Goal: Entertainment & Leisure: Consume media (video, audio)

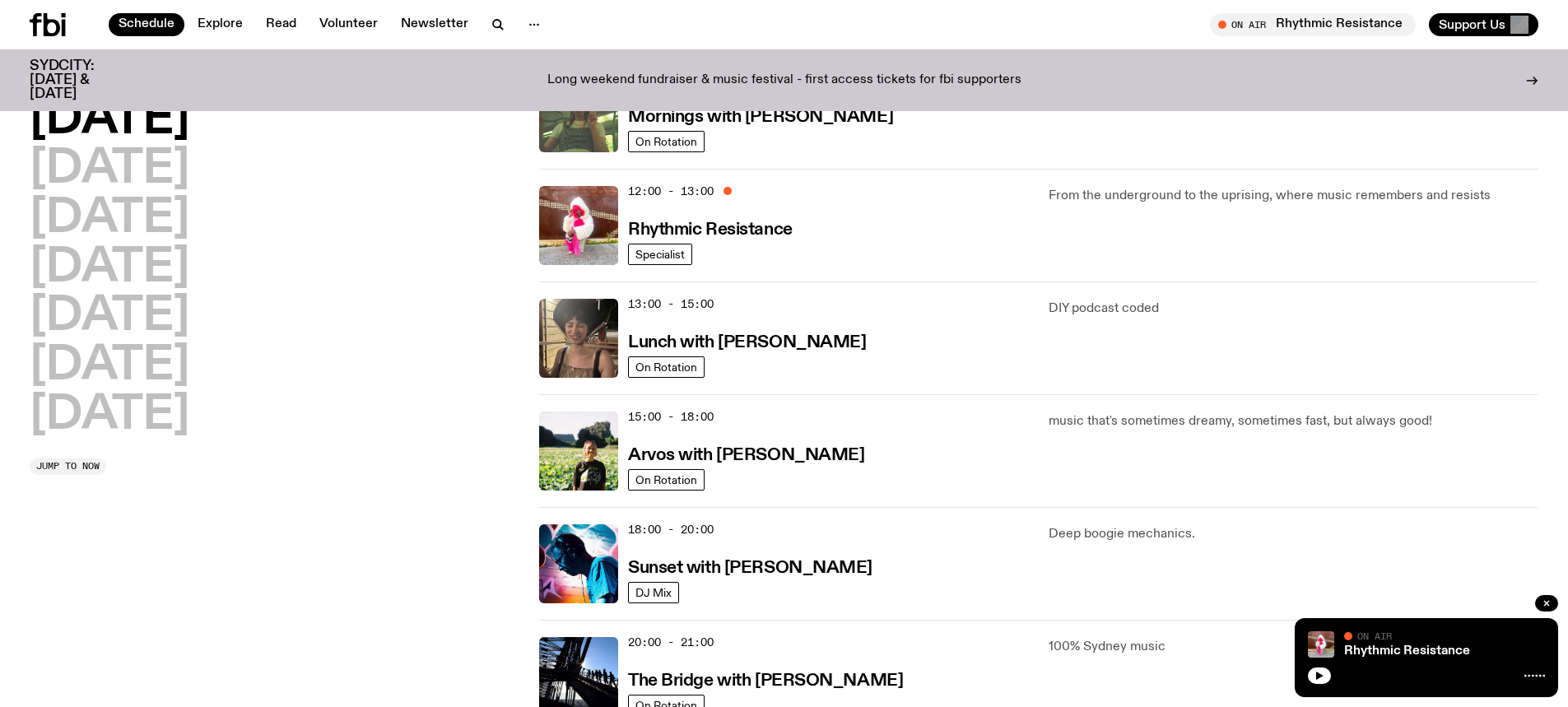
scroll to position [329, 0]
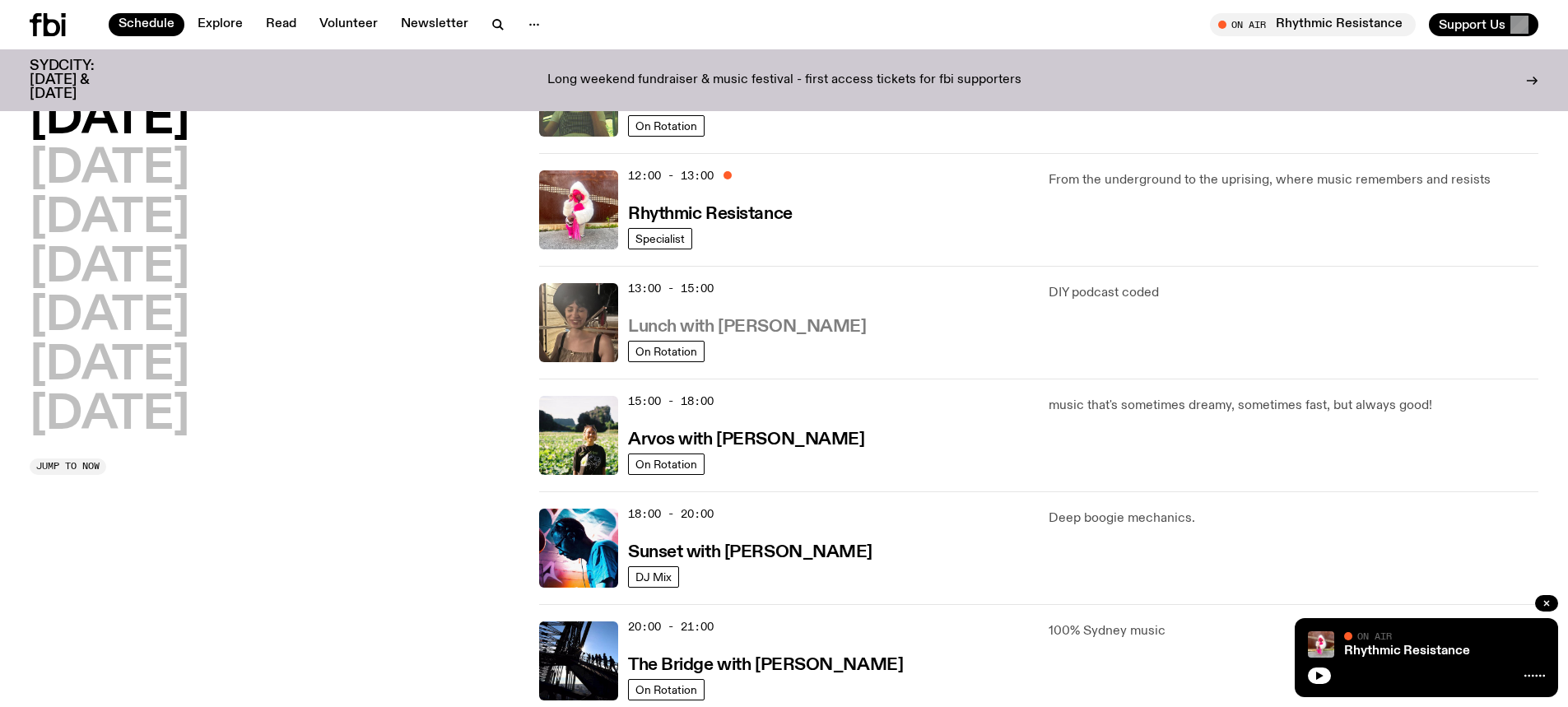
click at [751, 325] on h3 "Lunch with [PERSON_NAME]" at bounding box center [747, 328] width 238 height 17
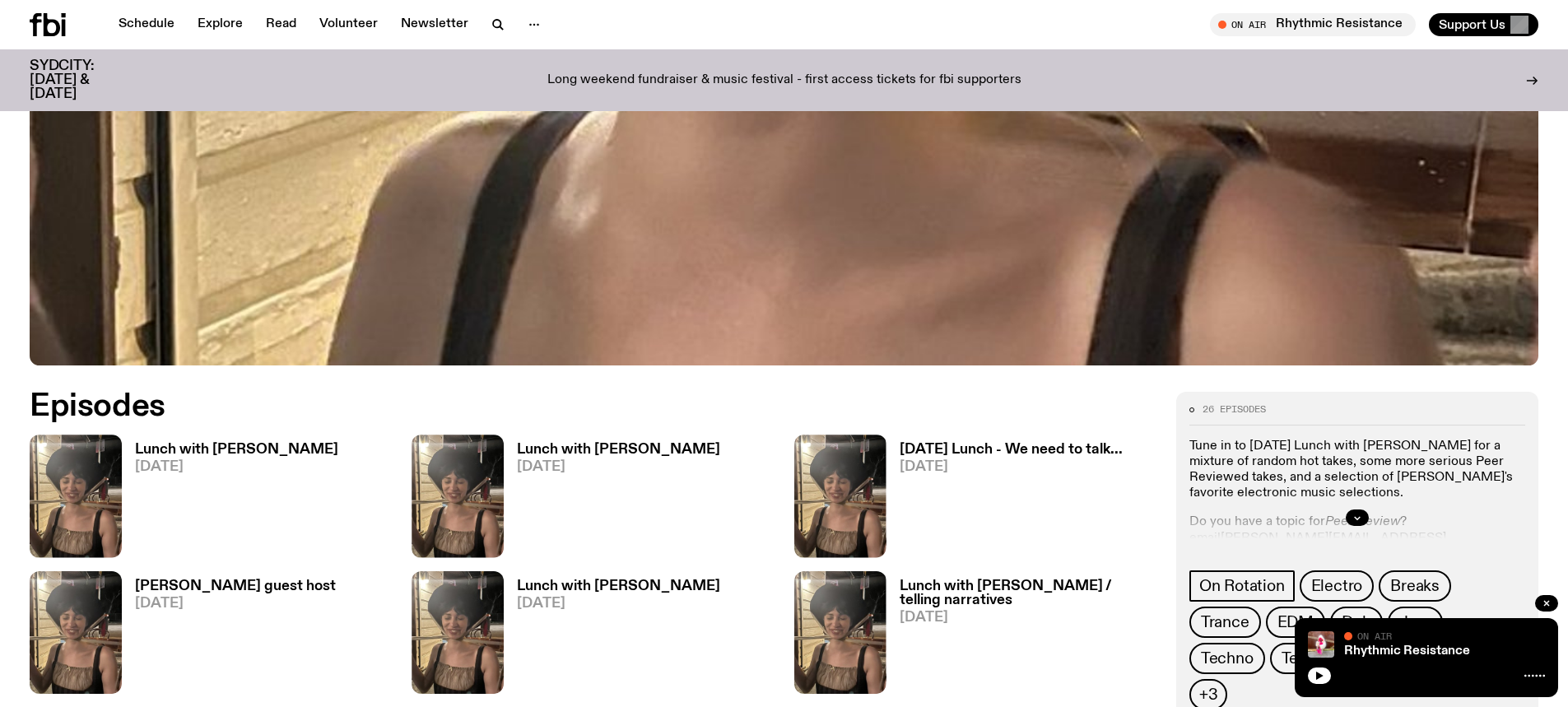
scroll to position [893, 0]
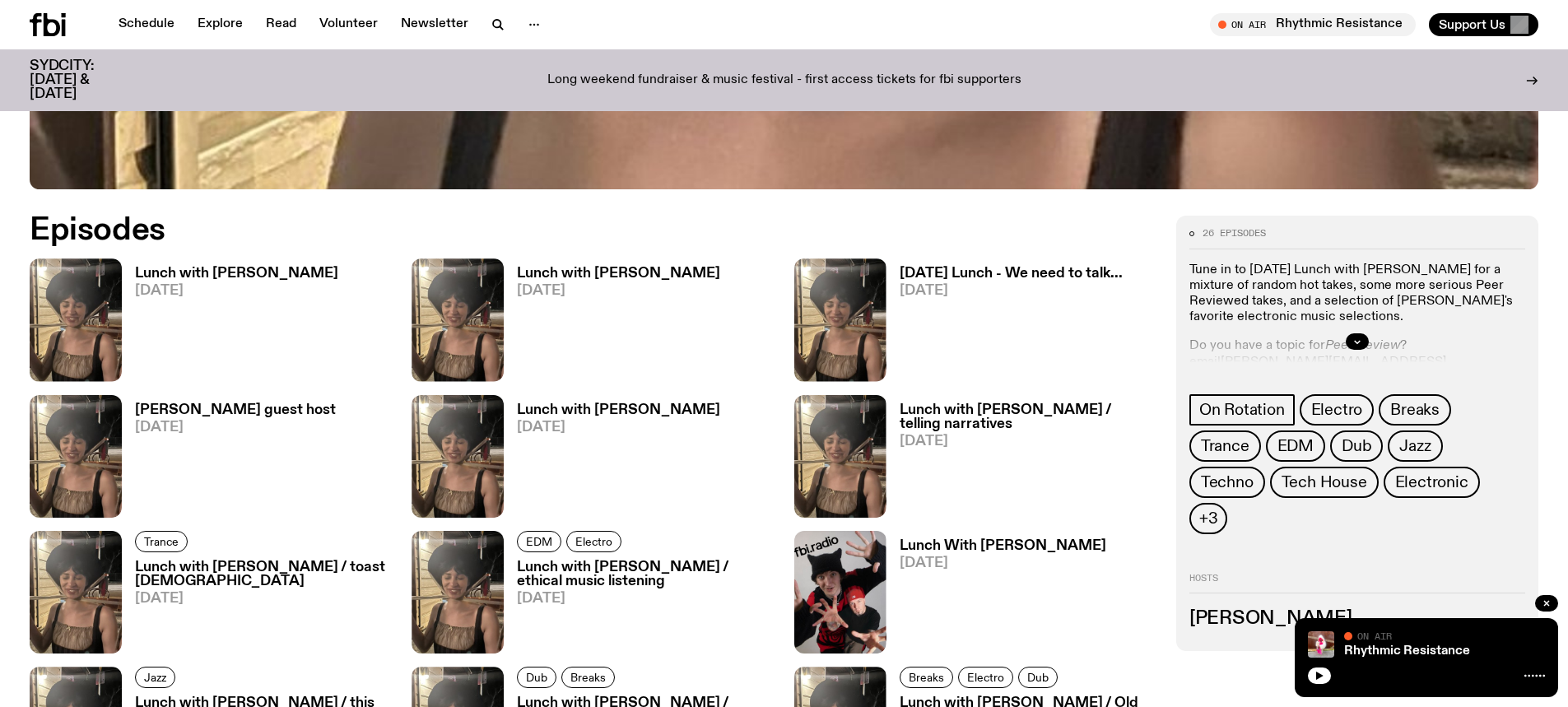
click at [204, 274] on h3 "Lunch with [PERSON_NAME]" at bounding box center [236, 273] width 203 height 14
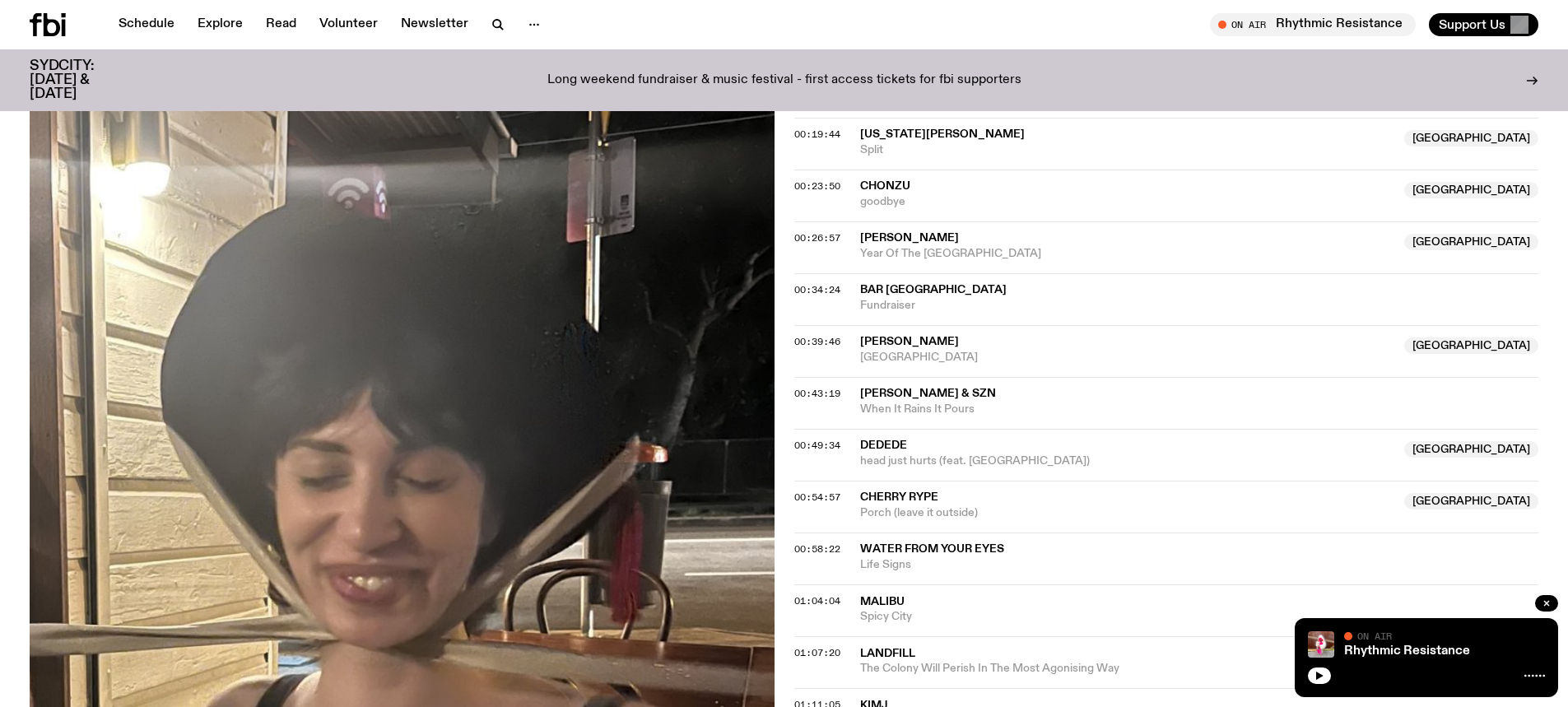
scroll to position [732, 0]
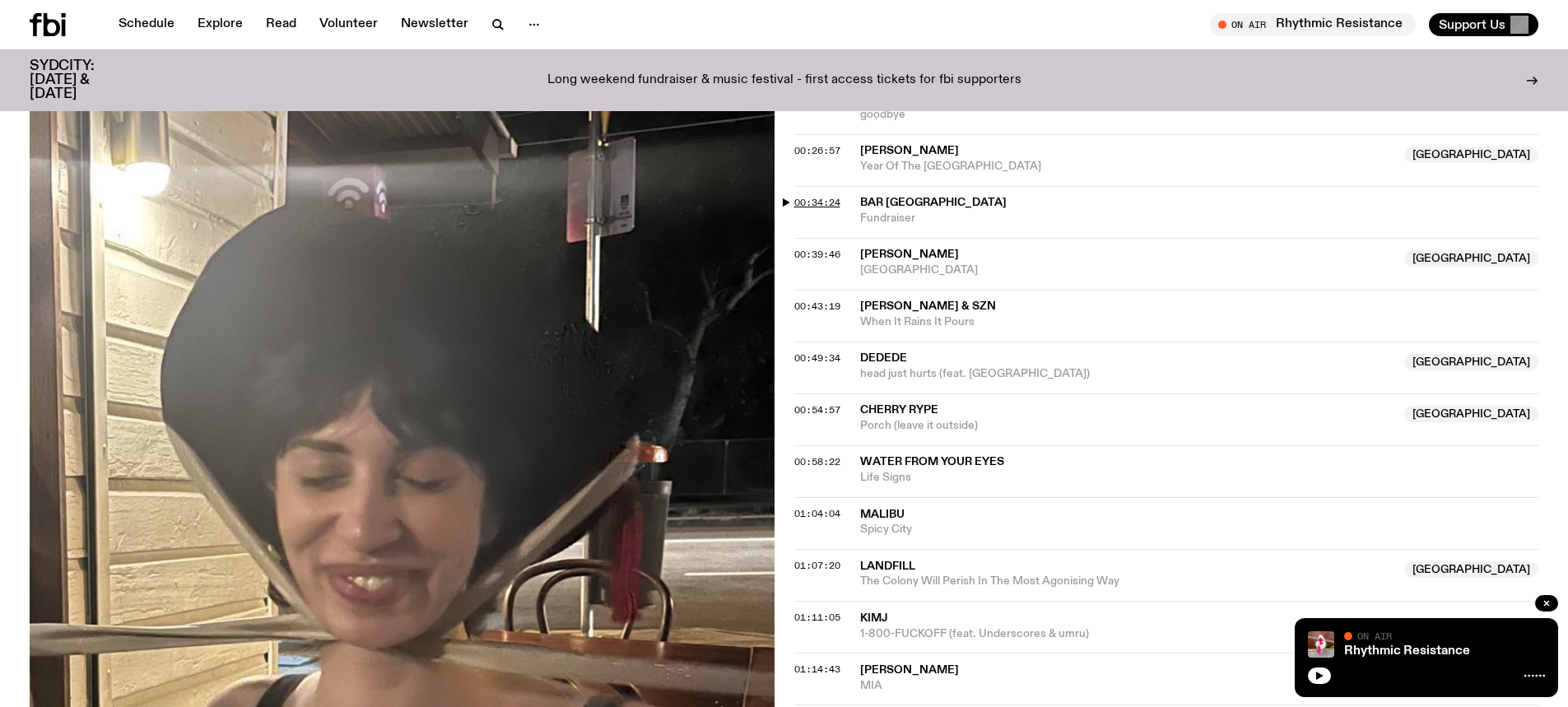
click at [800, 196] on span "00:34:24" at bounding box center [817, 203] width 46 height 13
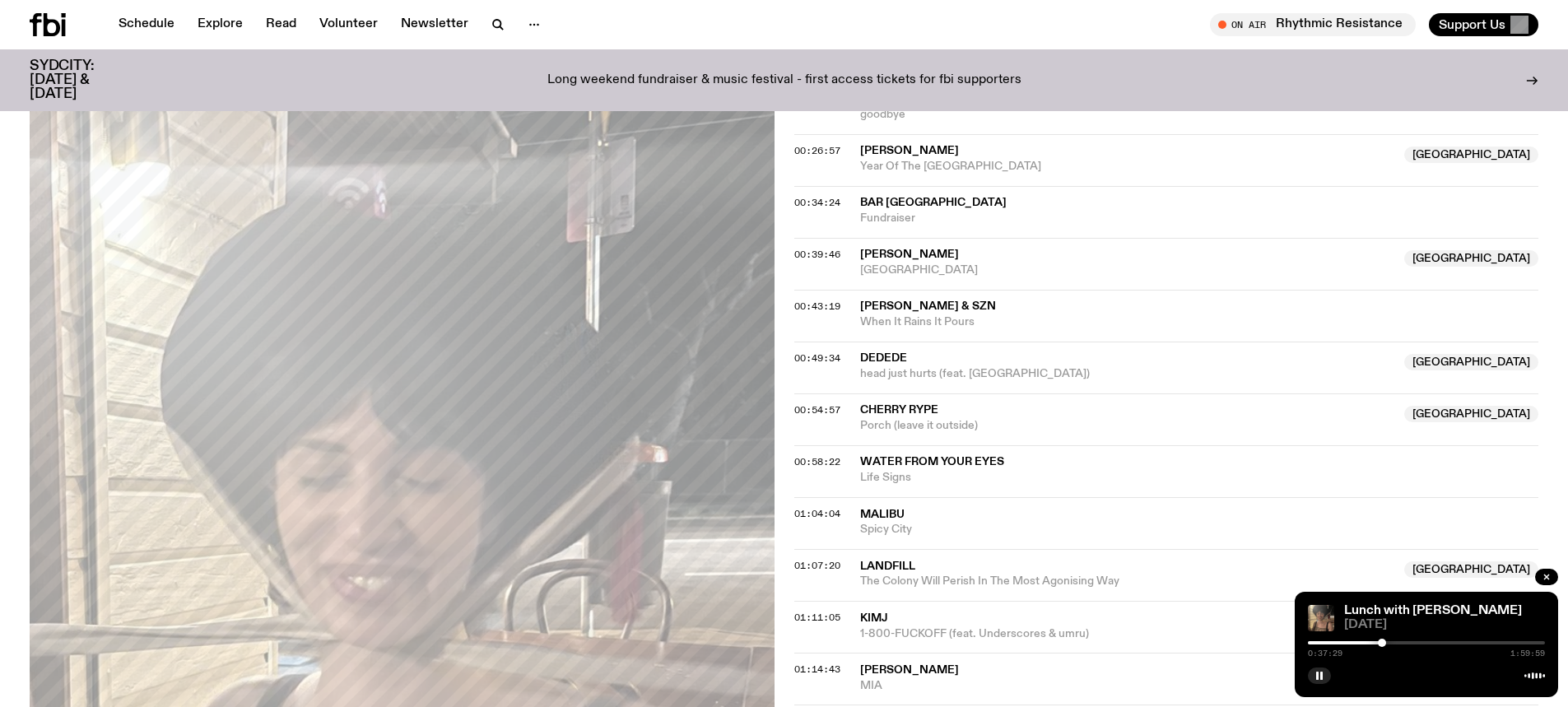
click at [1382, 642] on div at bounding box center [1382, 643] width 9 height 9
click at [1384, 643] on div at bounding box center [1383, 643] width 9 height 9
click at [1387, 642] on div at bounding box center [1387, 643] width 9 height 9
click at [1389, 643] on div at bounding box center [1388, 643] width 9 height 9
click at [1390, 643] on div at bounding box center [1390, 643] width 9 height 9
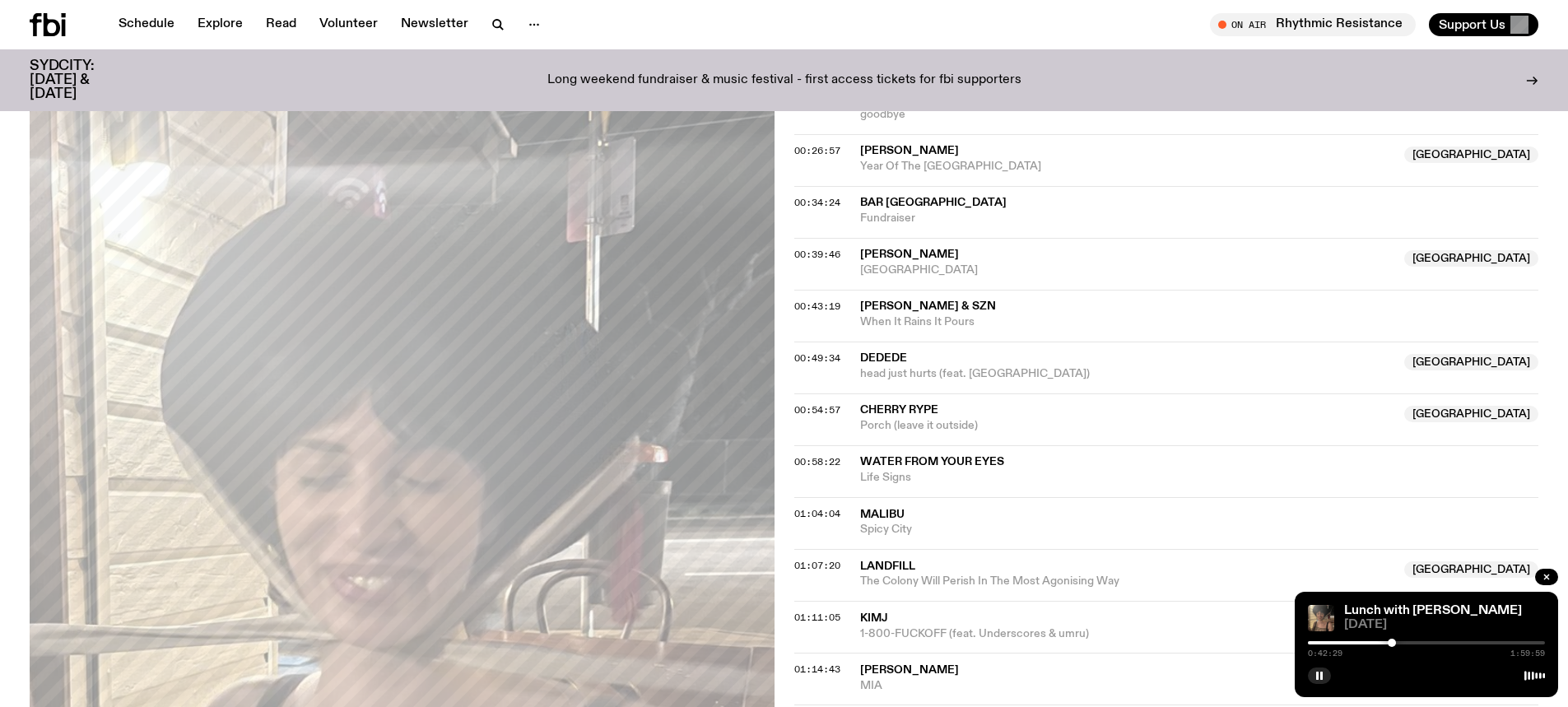
click at [1391, 644] on div at bounding box center [1391, 643] width 9 height 9
click at [1395, 645] on div at bounding box center [1394, 643] width 9 height 9
click at [1397, 646] on div at bounding box center [1397, 643] width 9 height 9
click at [1401, 646] on div at bounding box center [1400, 643] width 9 height 9
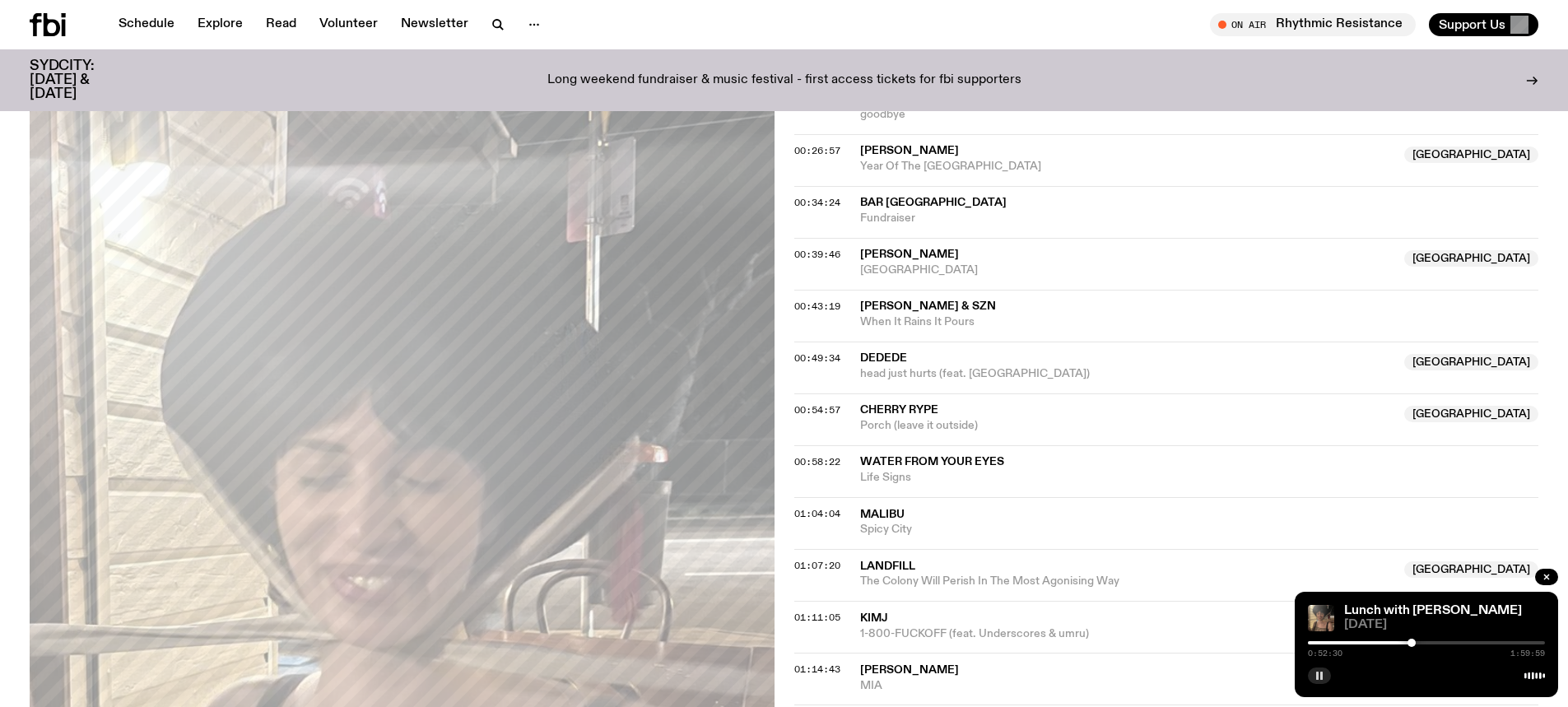
click at [1322, 671] on icon "button" at bounding box center [1319, 675] width 10 height 10
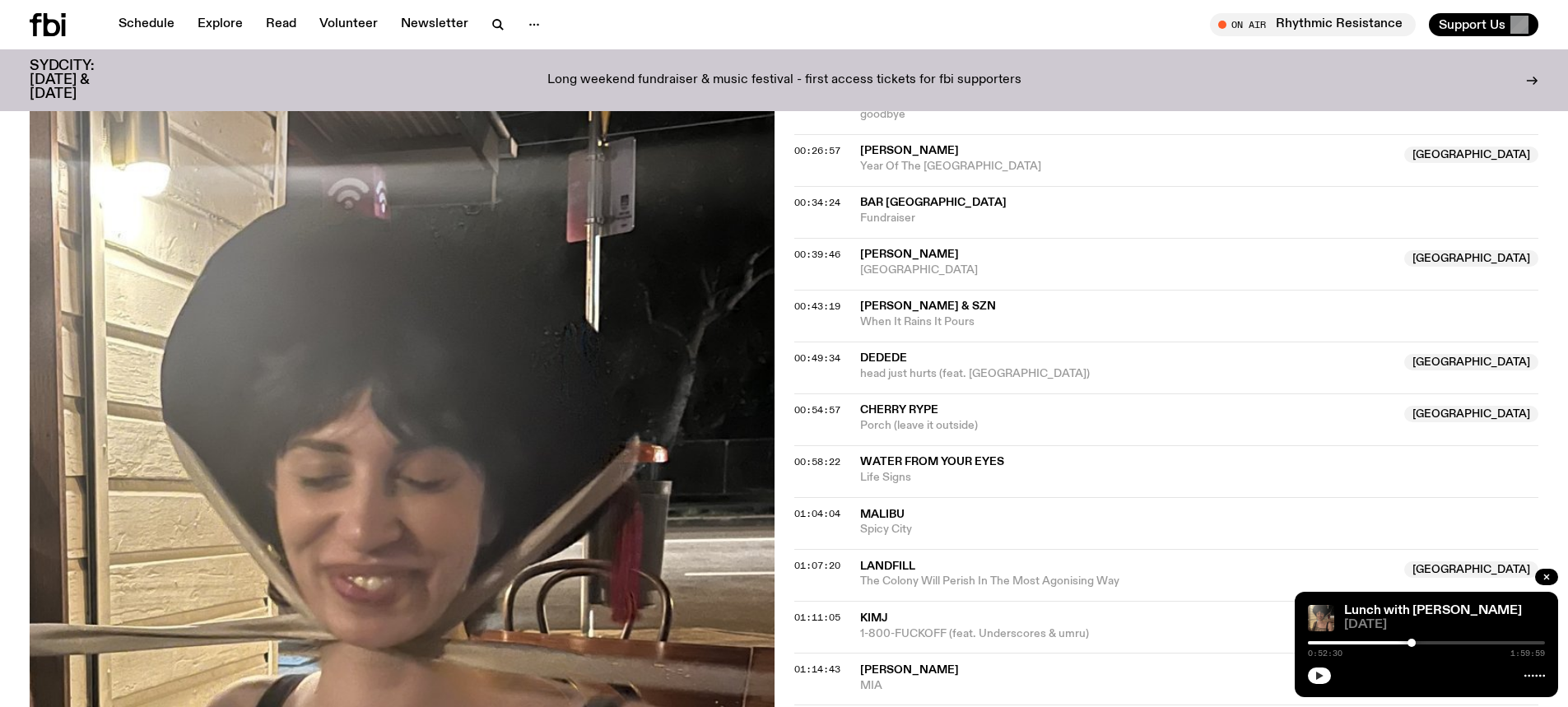
click at [710, 74] on p "Long weekend fundraiser & music festival - first access tickets for fbi support…" at bounding box center [784, 81] width 474 height 15
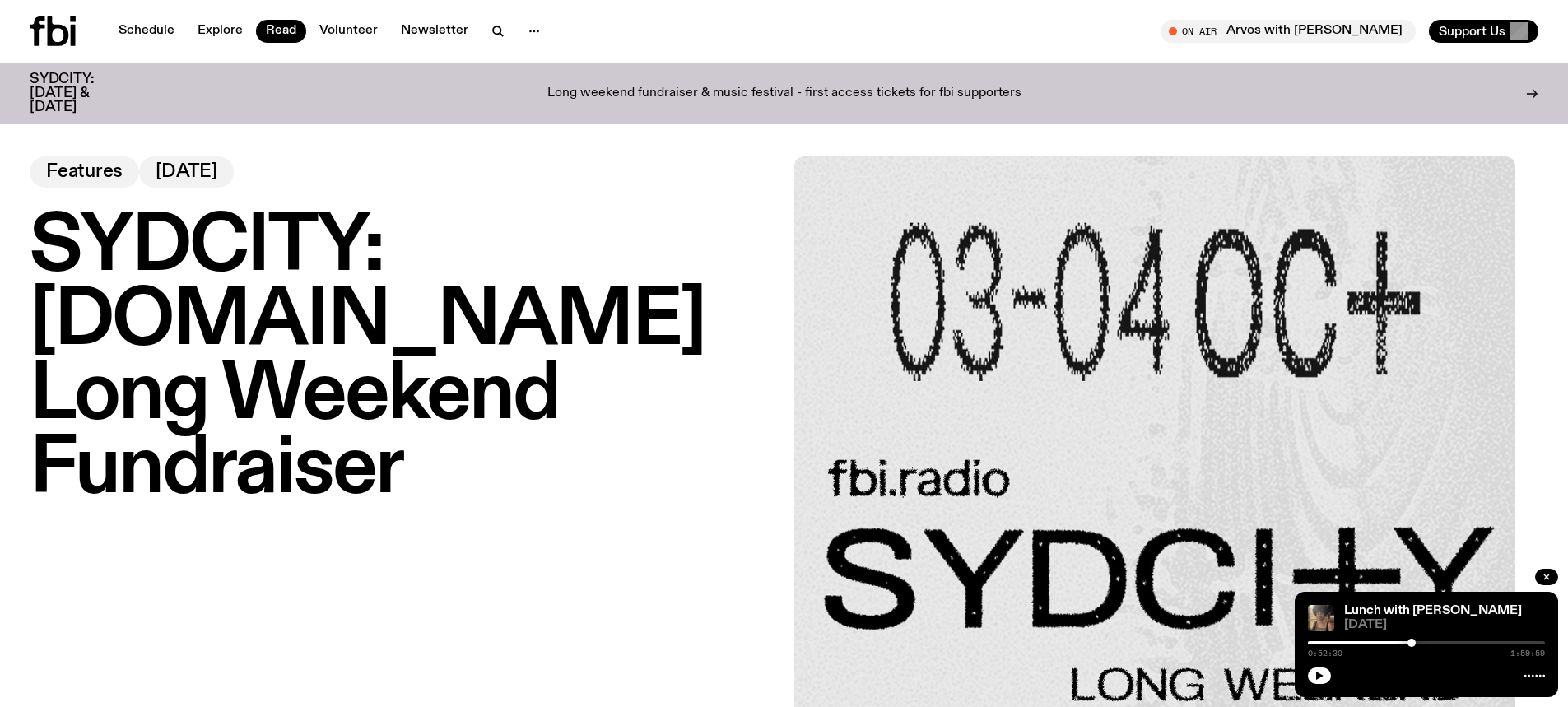
click at [42, 41] on icon at bounding box center [53, 31] width 46 height 30
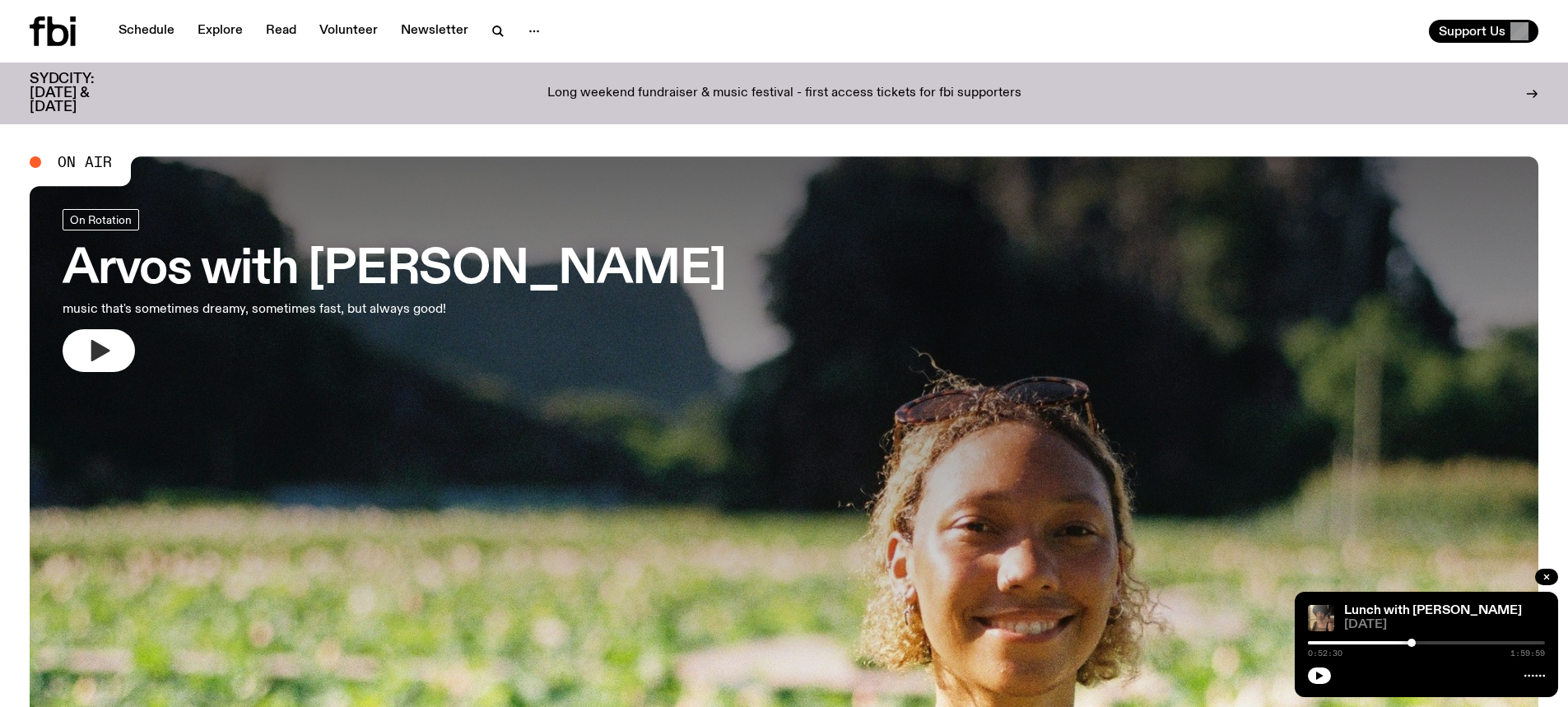
click at [92, 356] on icon "button" at bounding box center [101, 351] width 19 height 21
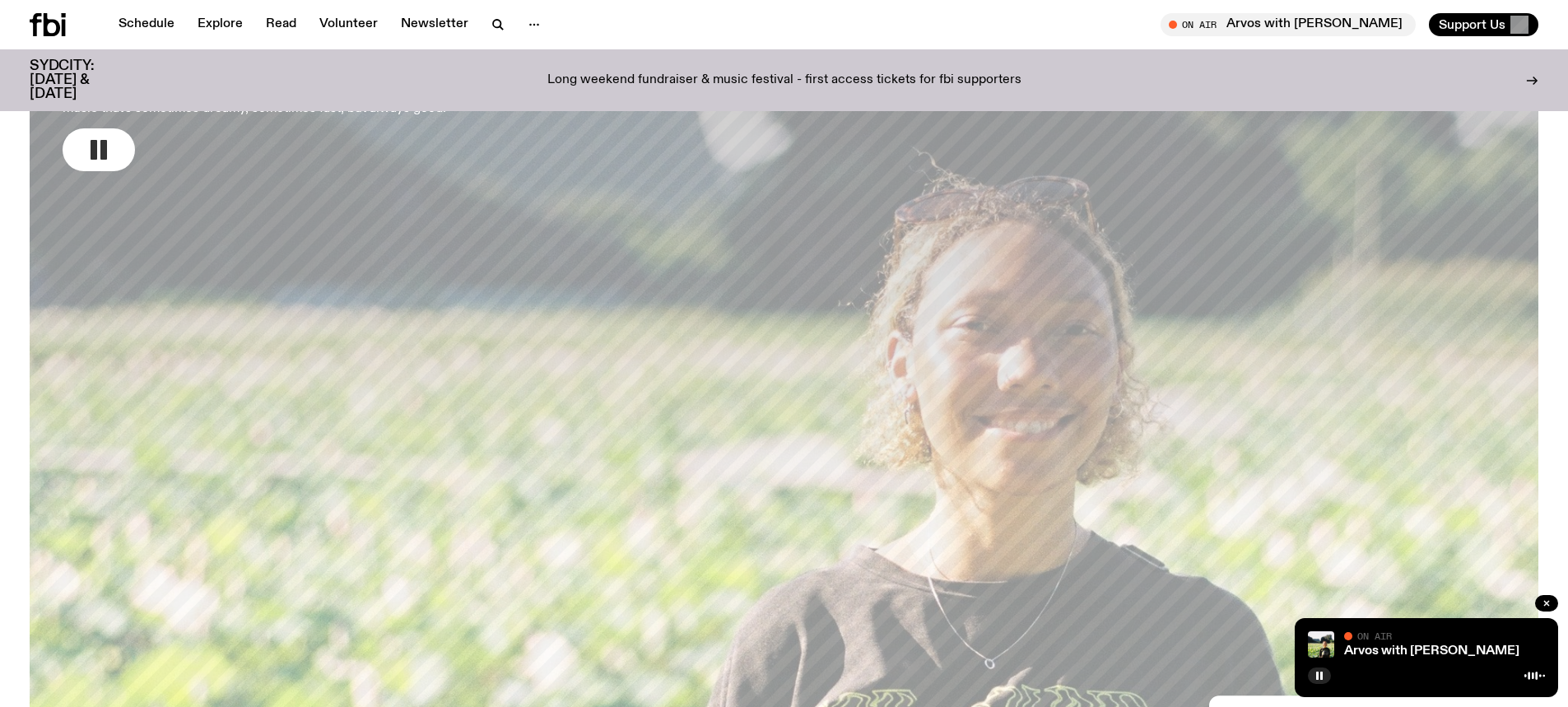
scroll to position [159, 0]
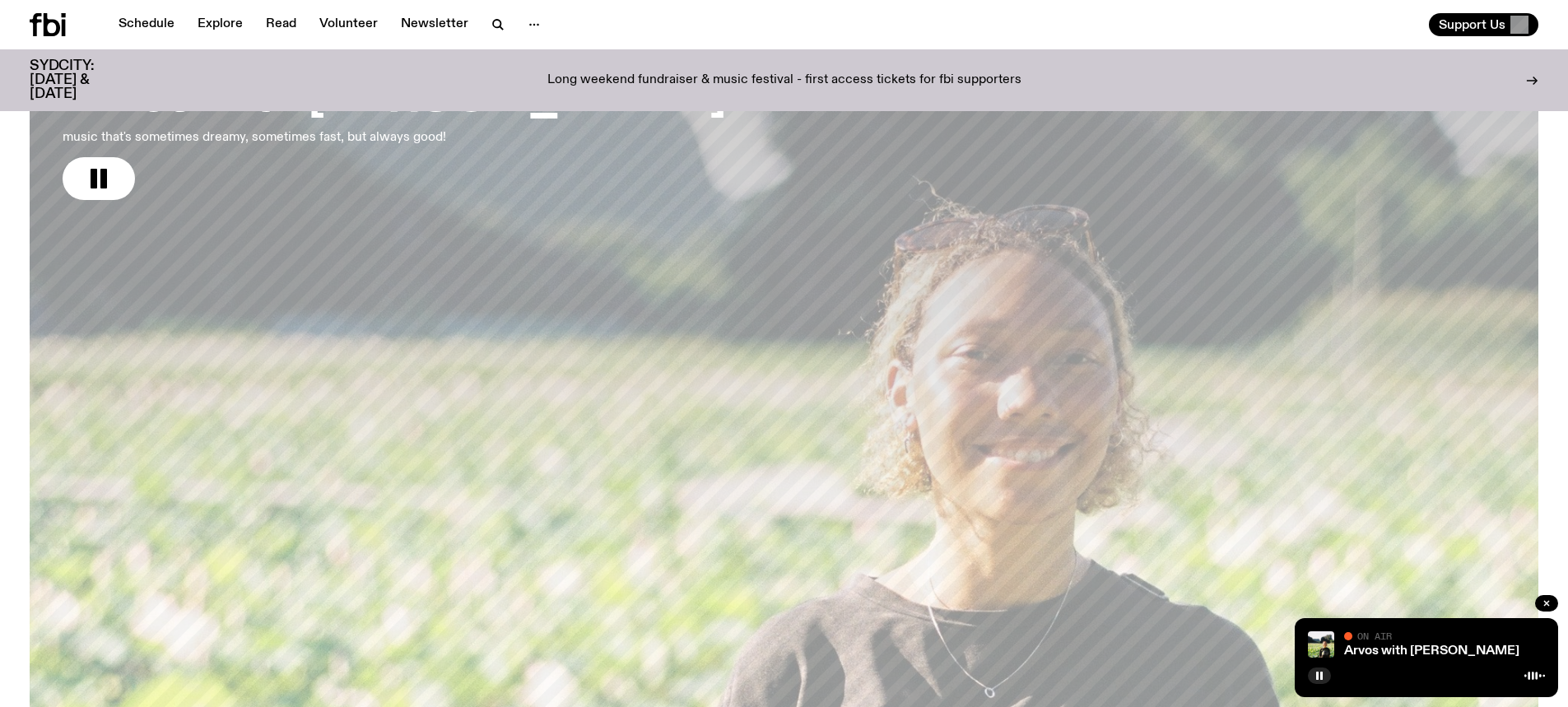
click at [180, 141] on p "music that's sometimes dreamy, sometimes fast, but always good!" at bounding box center [272, 138] width 421 height 20
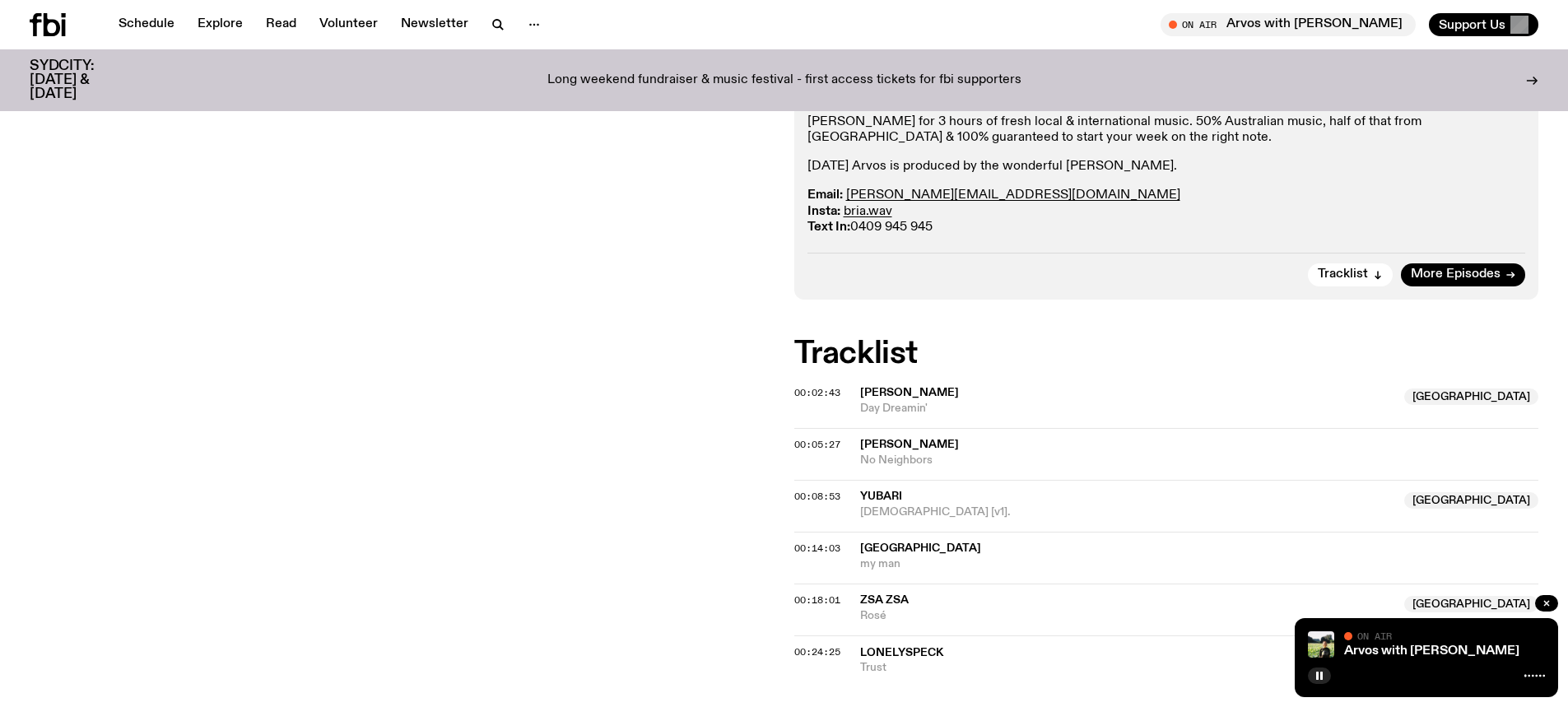
scroll to position [320, 0]
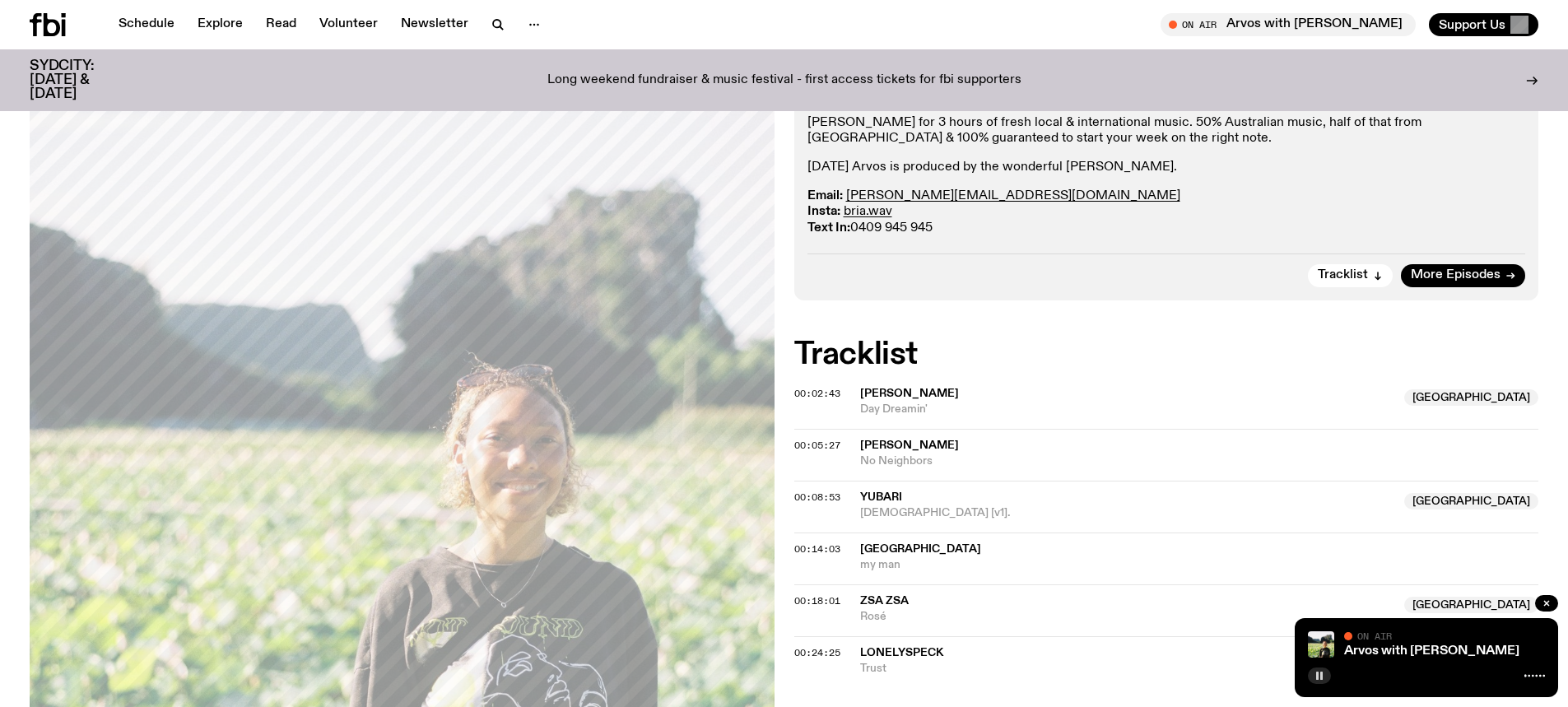
click at [1323, 677] on icon "button" at bounding box center [1319, 675] width 10 height 10
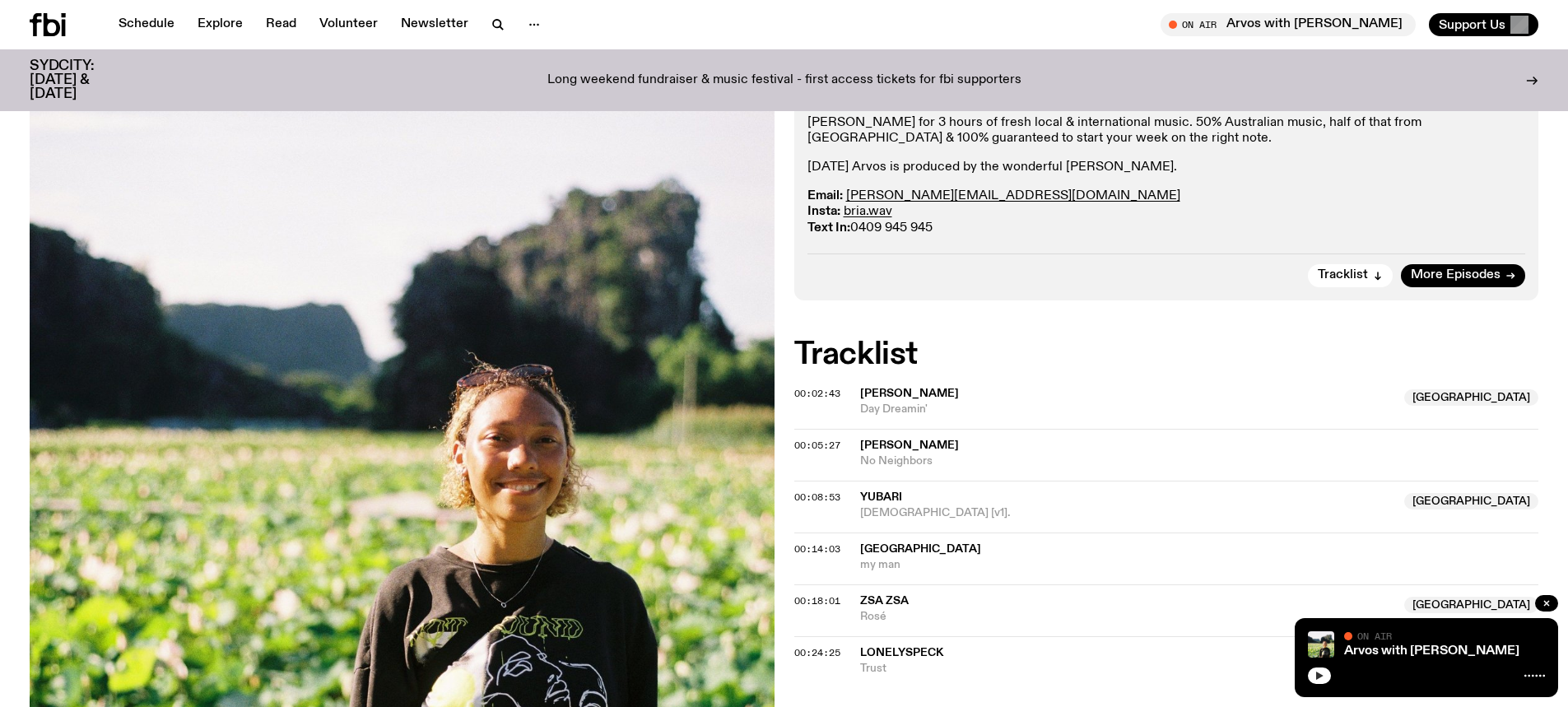
click at [1324, 680] on button "button" at bounding box center [1319, 675] width 23 height 16
